Goal: Ask a question

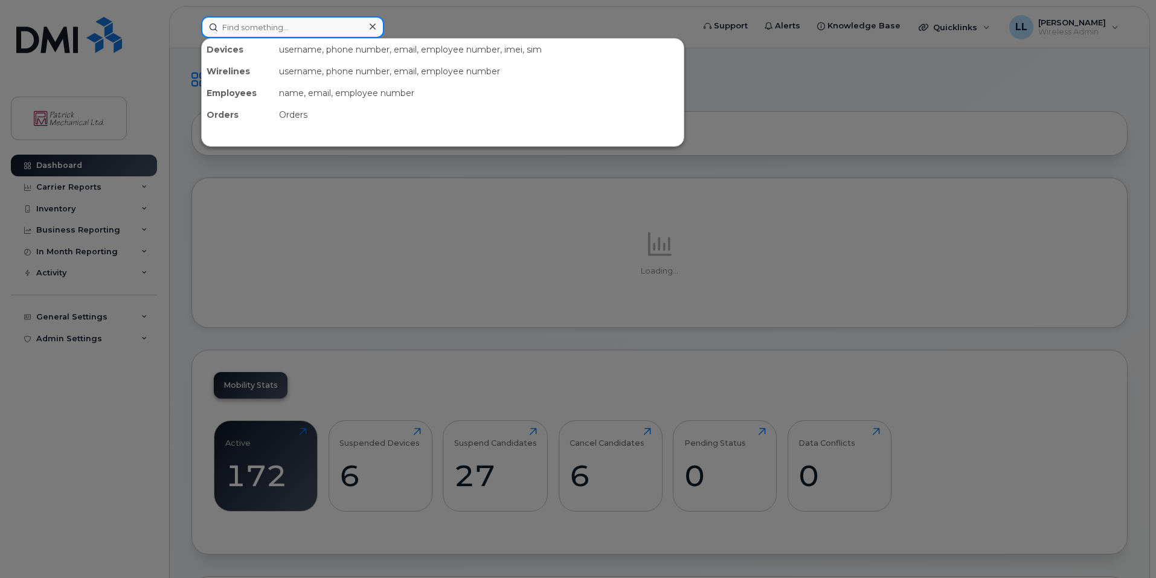
click at [251, 26] on input at bounding box center [292, 27] width 183 height 22
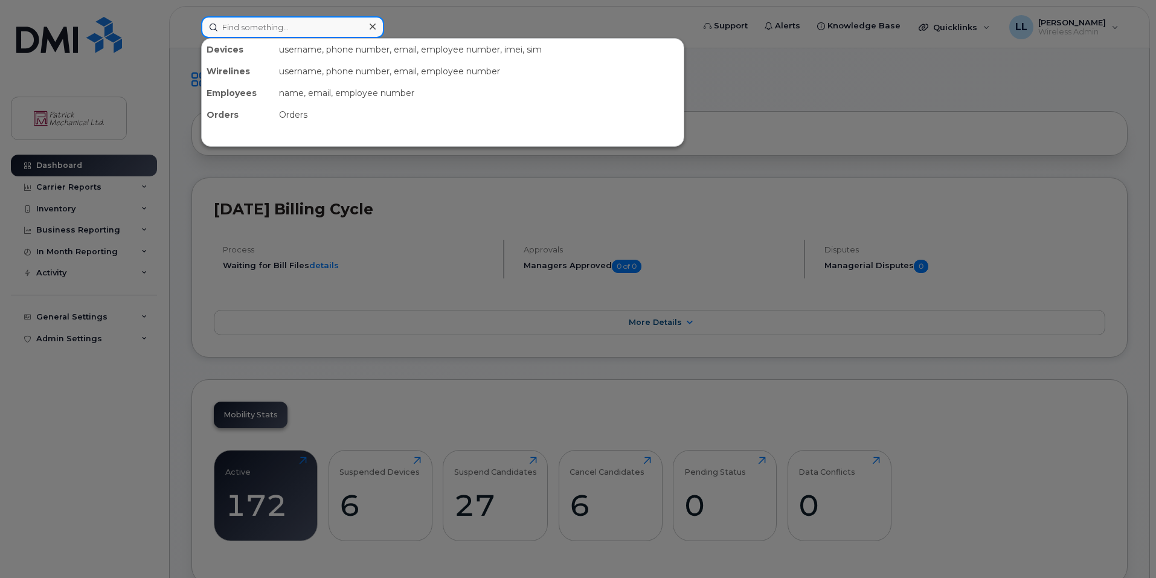
click at [357, 29] on input at bounding box center [292, 27] width 183 height 22
click at [344, 28] on input at bounding box center [292, 27] width 183 height 22
click at [307, 30] on input at bounding box center [292, 27] width 183 height 22
click at [332, 28] on input at bounding box center [292, 27] width 183 height 22
click at [417, 19] on div at bounding box center [578, 289] width 1156 height 578
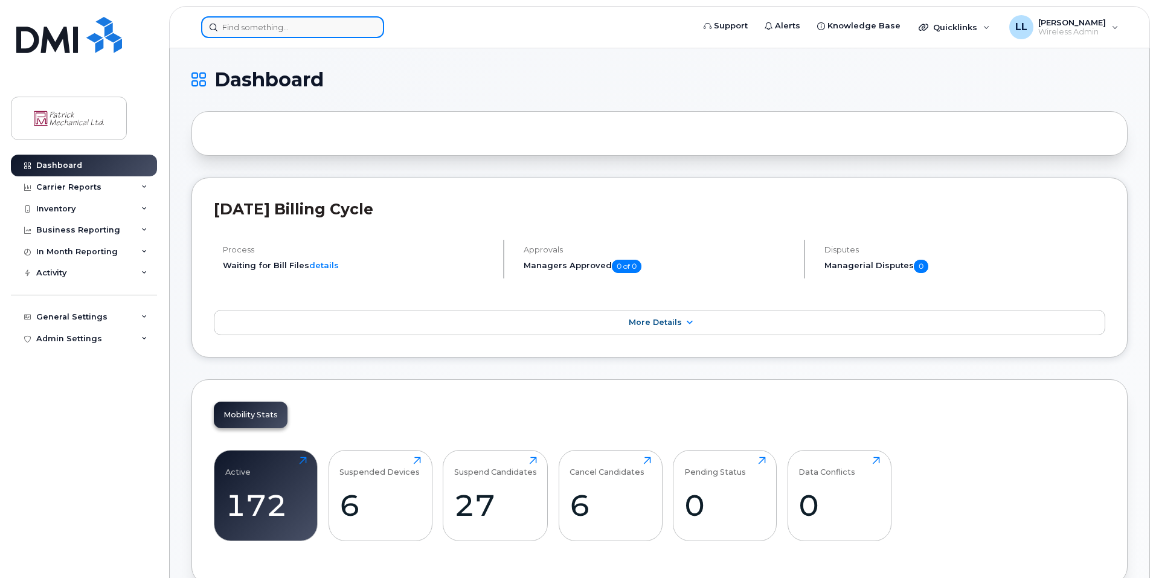
click at [271, 22] on input at bounding box center [292, 27] width 183 height 22
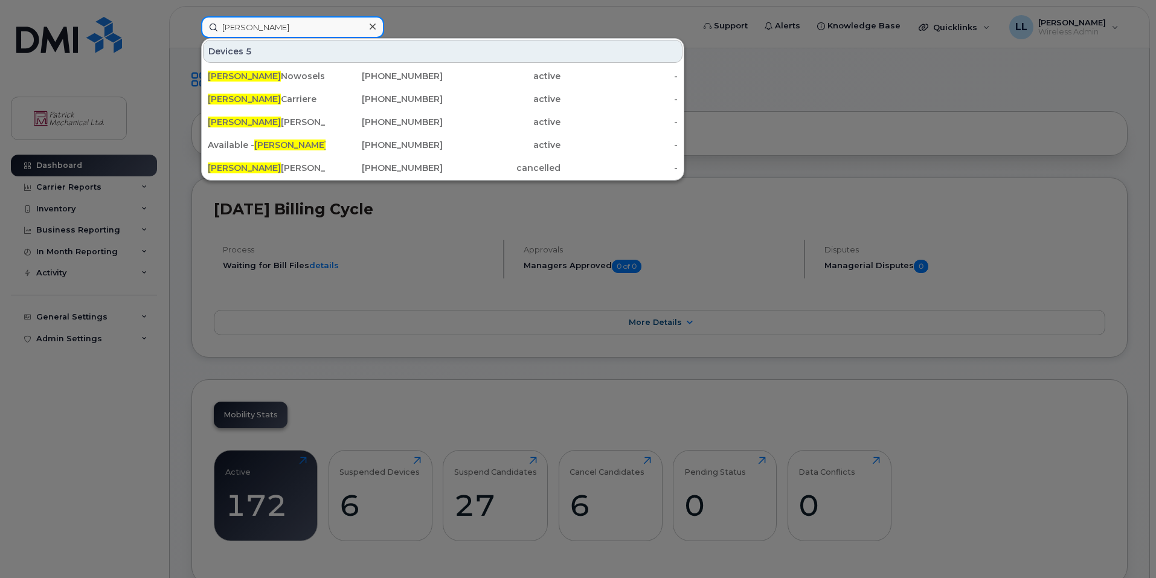
click at [301, 30] on input "[PERSON_NAME]" at bounding box center [292, 27] width 183 height 22
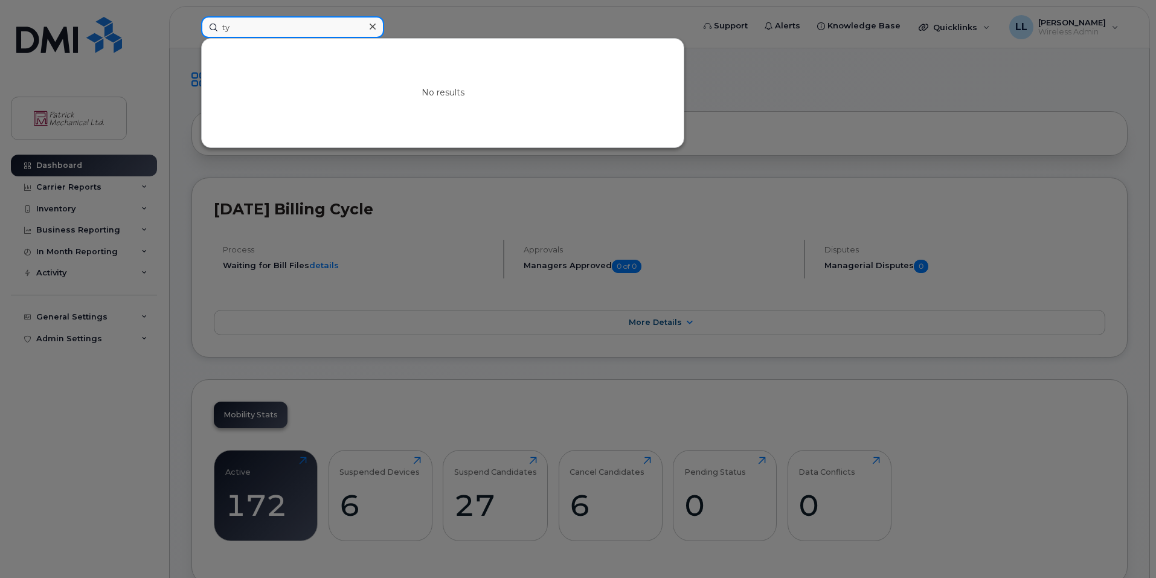
type input "t"
